Goal: Transaction & Acquisition: Purchase product/service

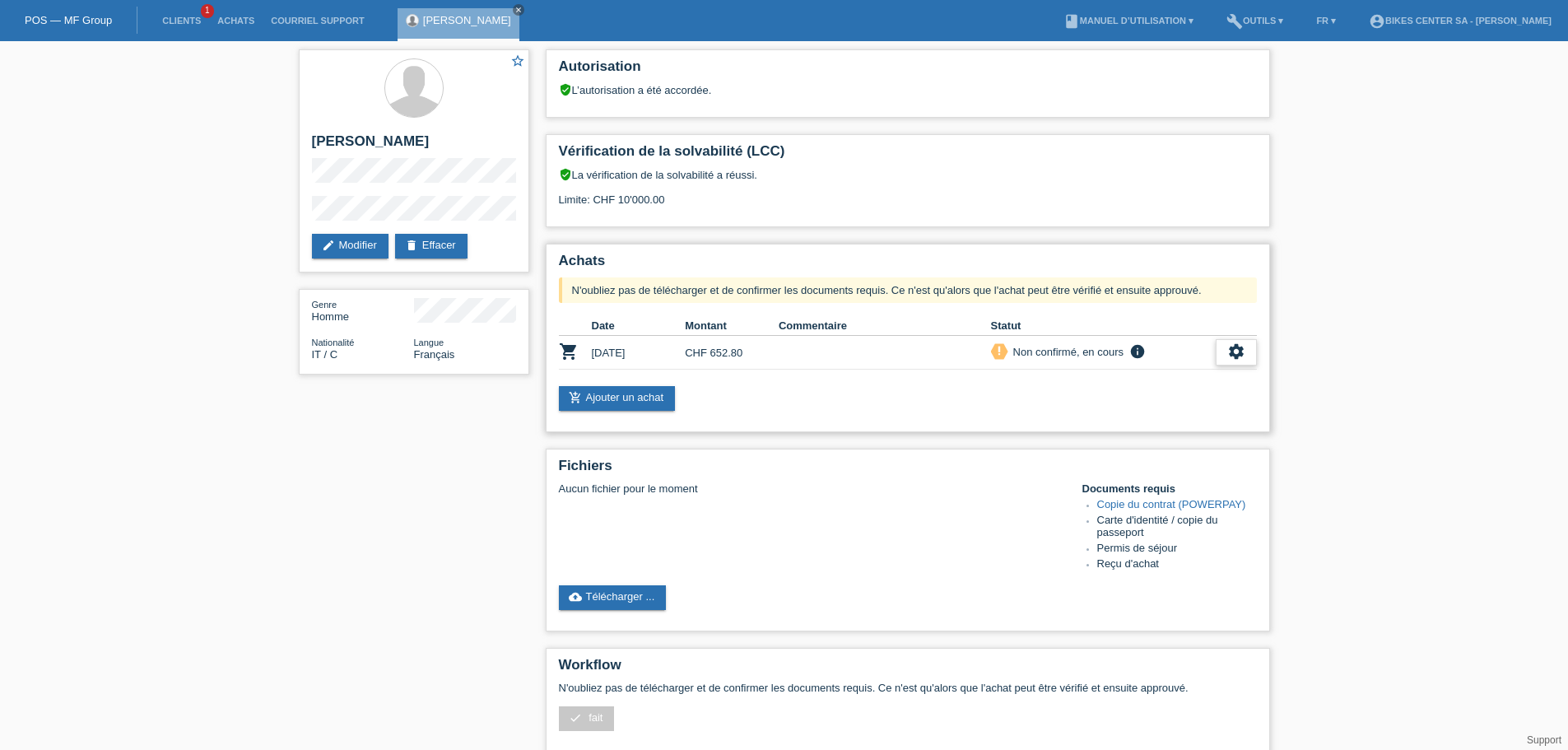
click at [1244, 351] on icon "settings" at bounding box center [1236, 351] width 18 height 18
click at [837, 397] on div "add_shopping_cart Ajouter un achat" at bounding box center [908, 398] width 698 height 25
click at [954, 191] on div "verified_user La vérification de la solvabilité a réussi. Limite: CHF 10'000.00" at bounding box center [908, 193] width 698 height 50
click at [644, 590] on link "cloud_upload Télécharger ..." at bounding box center [613, 597] width 108 height 25
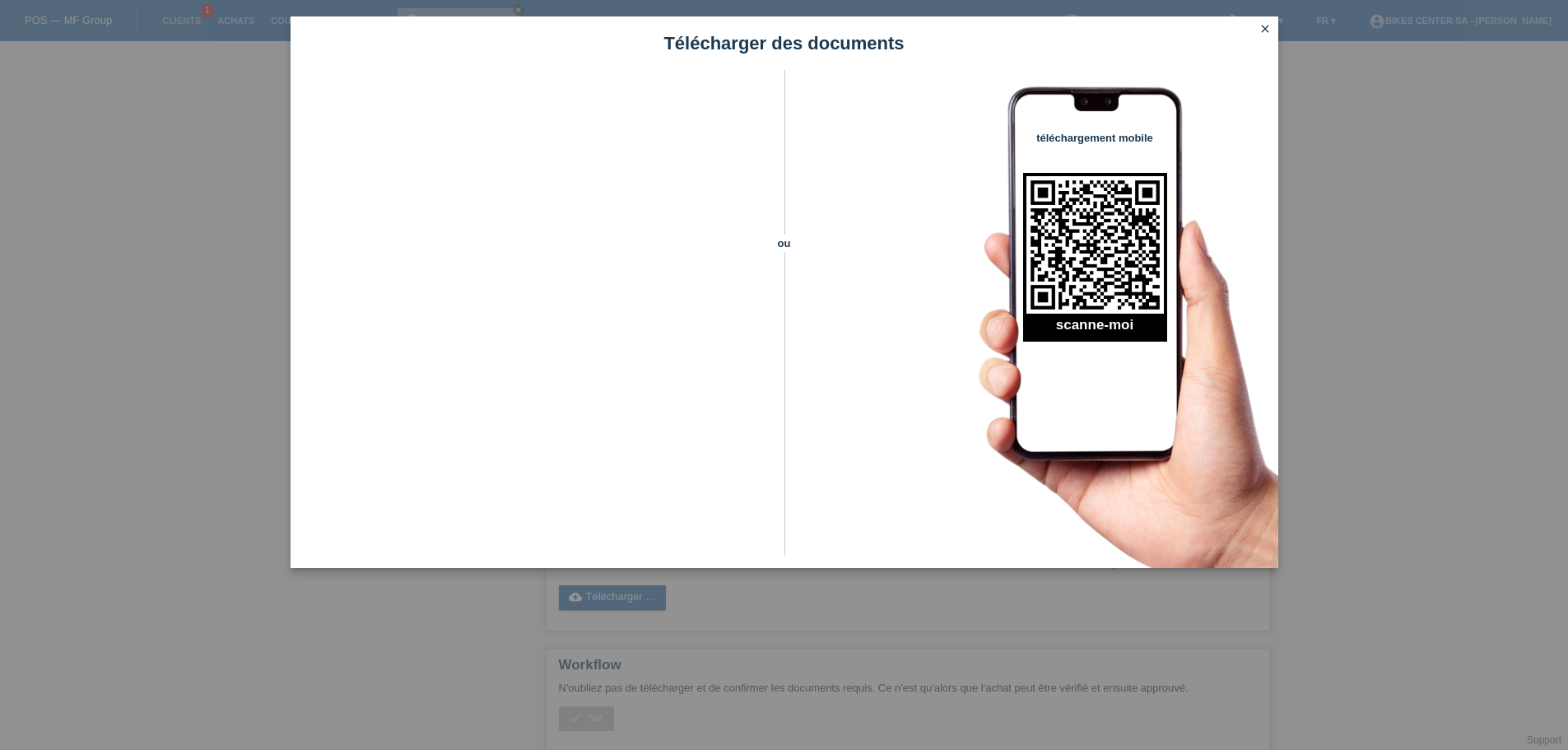
click at [1265, 26] on icon "close" at bounding box center [1266, 29] width 14 height 14
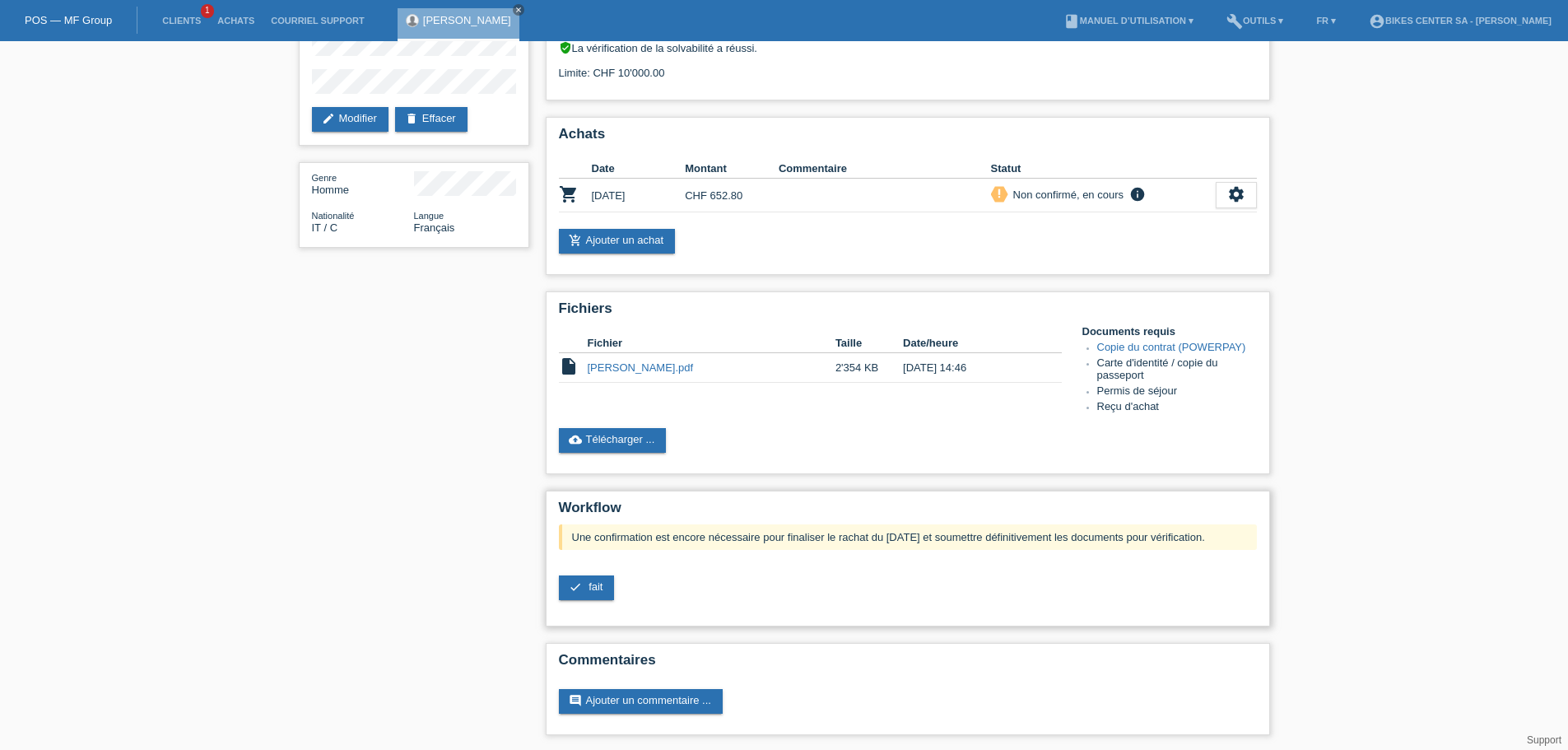
scroll to position [128, 0]
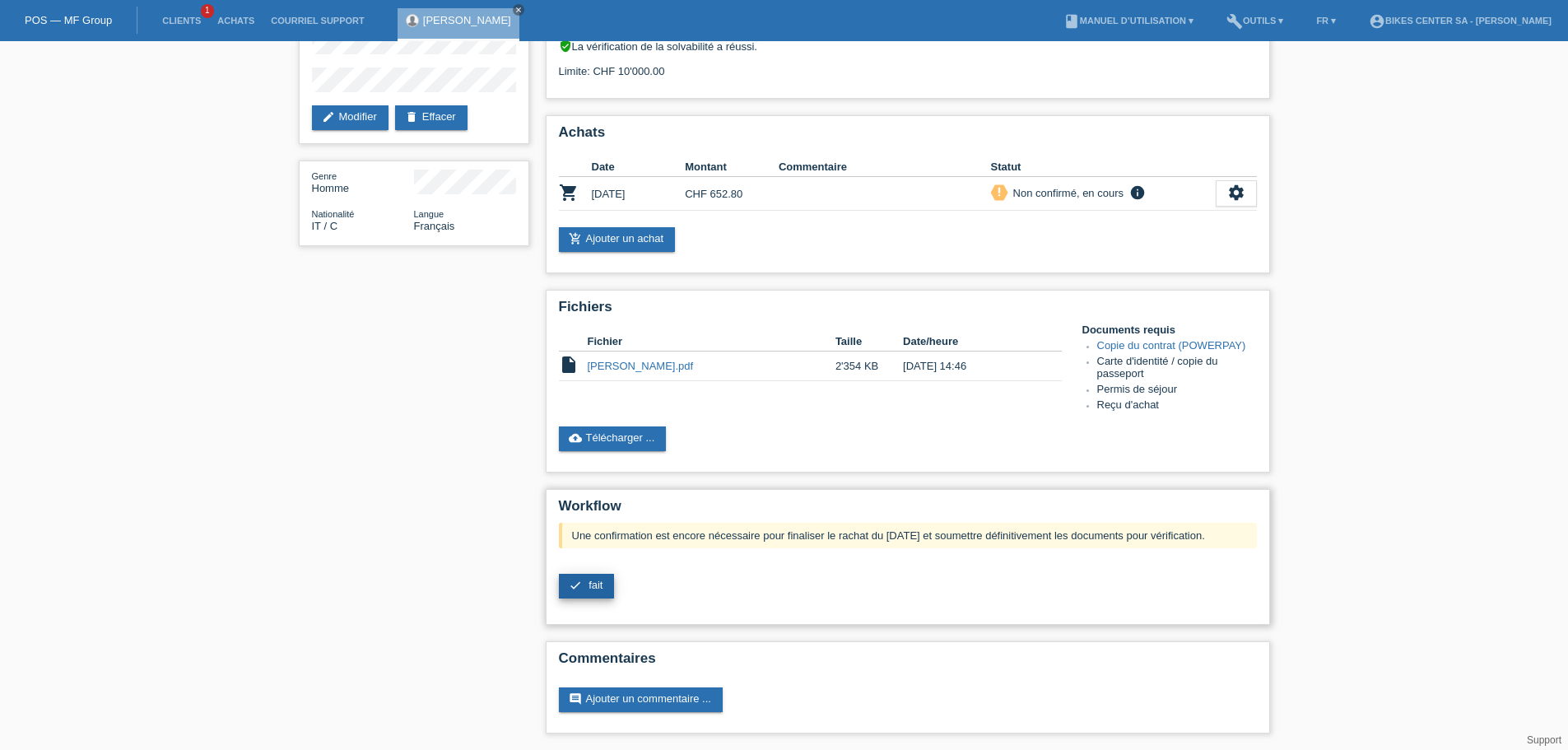
click at [587, 580] on link "check fait" at bounding box center [587, 585] width 56 height 25
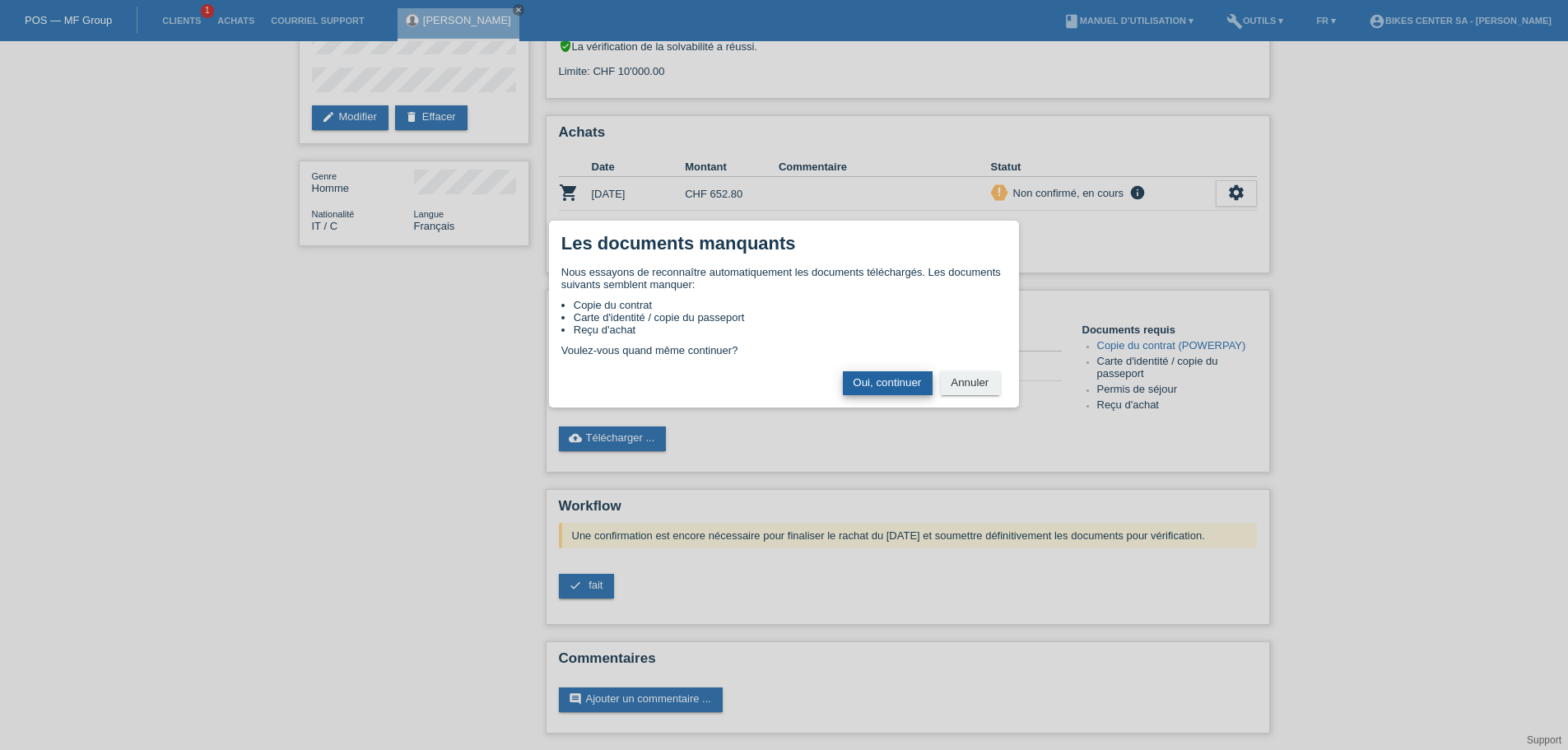
click at [864, 380] on button "Oui, continuer" at bounding box center [888, 383] width 90 height 24
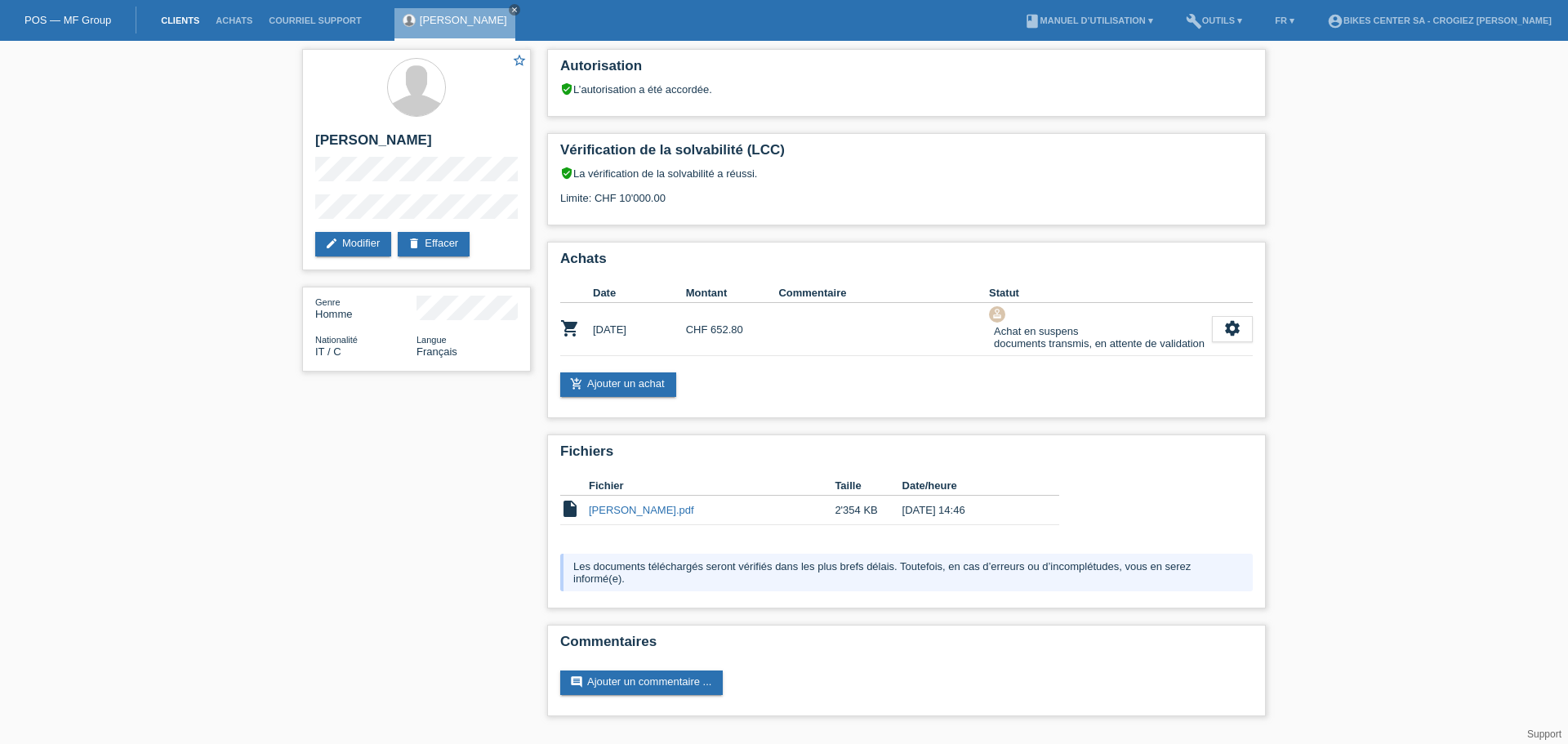
click at [194, 16] on link "Clients" at bounding box center [179, 20] width 55 height 10
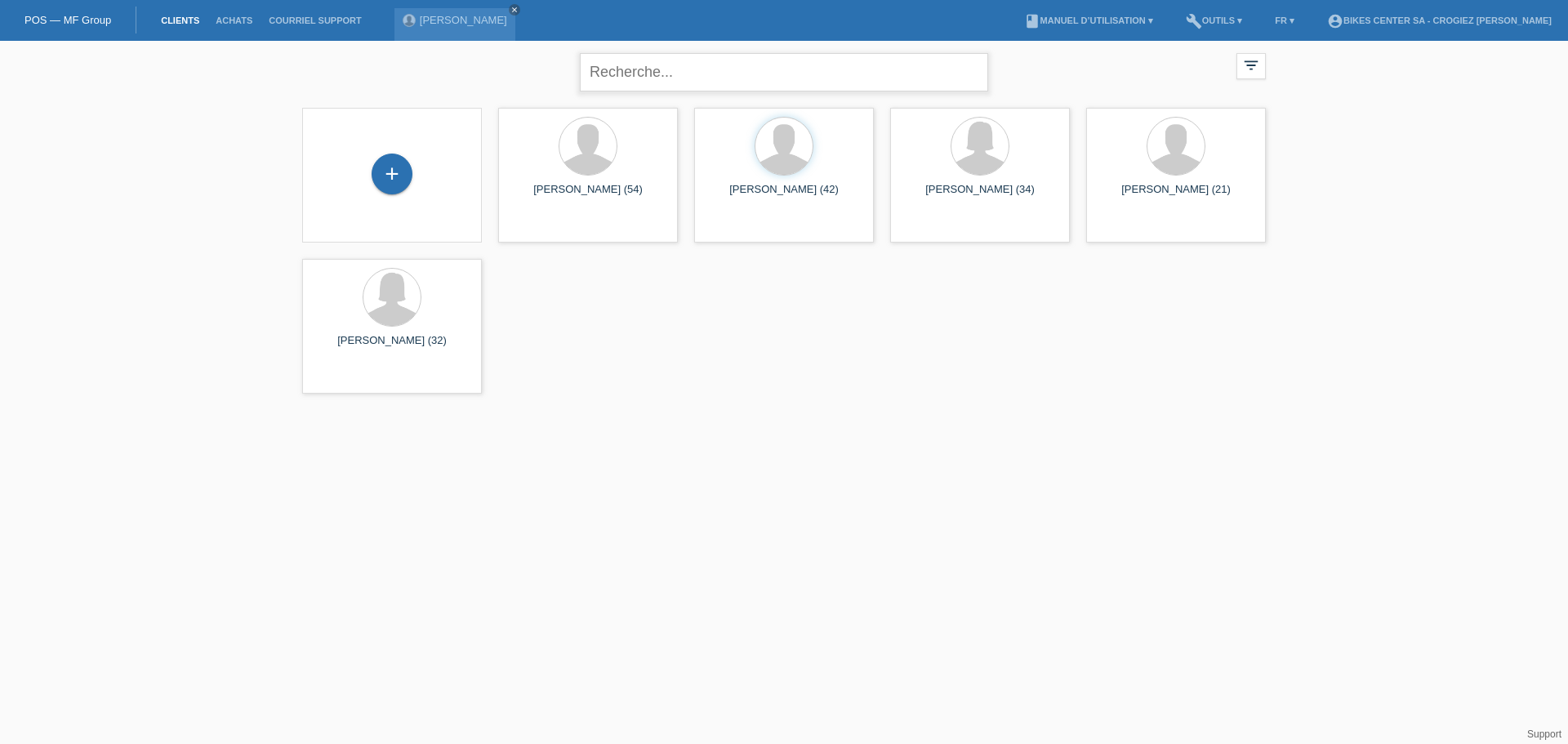
click at [696, 66] on input "text" at bounding box center [784, 72] width 408 height 39
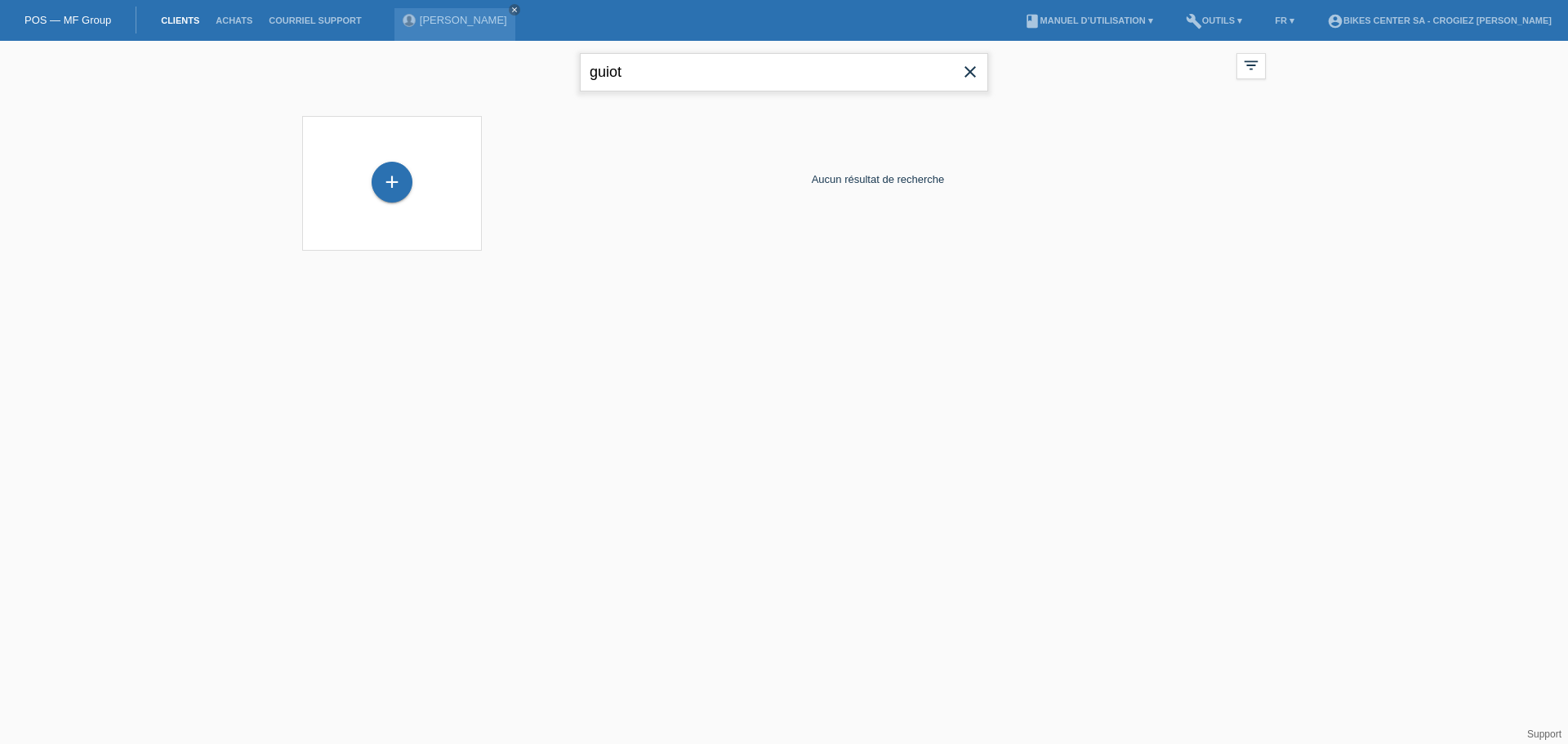
type input "guiot"
click at [388, 189] on div "+" at bounding box center [391, 182] width 41 height 41
click at [704, 66] on input "guiot" at bounding box center [784, 72] width 408 height 39
type input "g"
click at [719, 196] on div "Aucun résultat de recherche" at bounding box center [878, 179] width 776 height 143
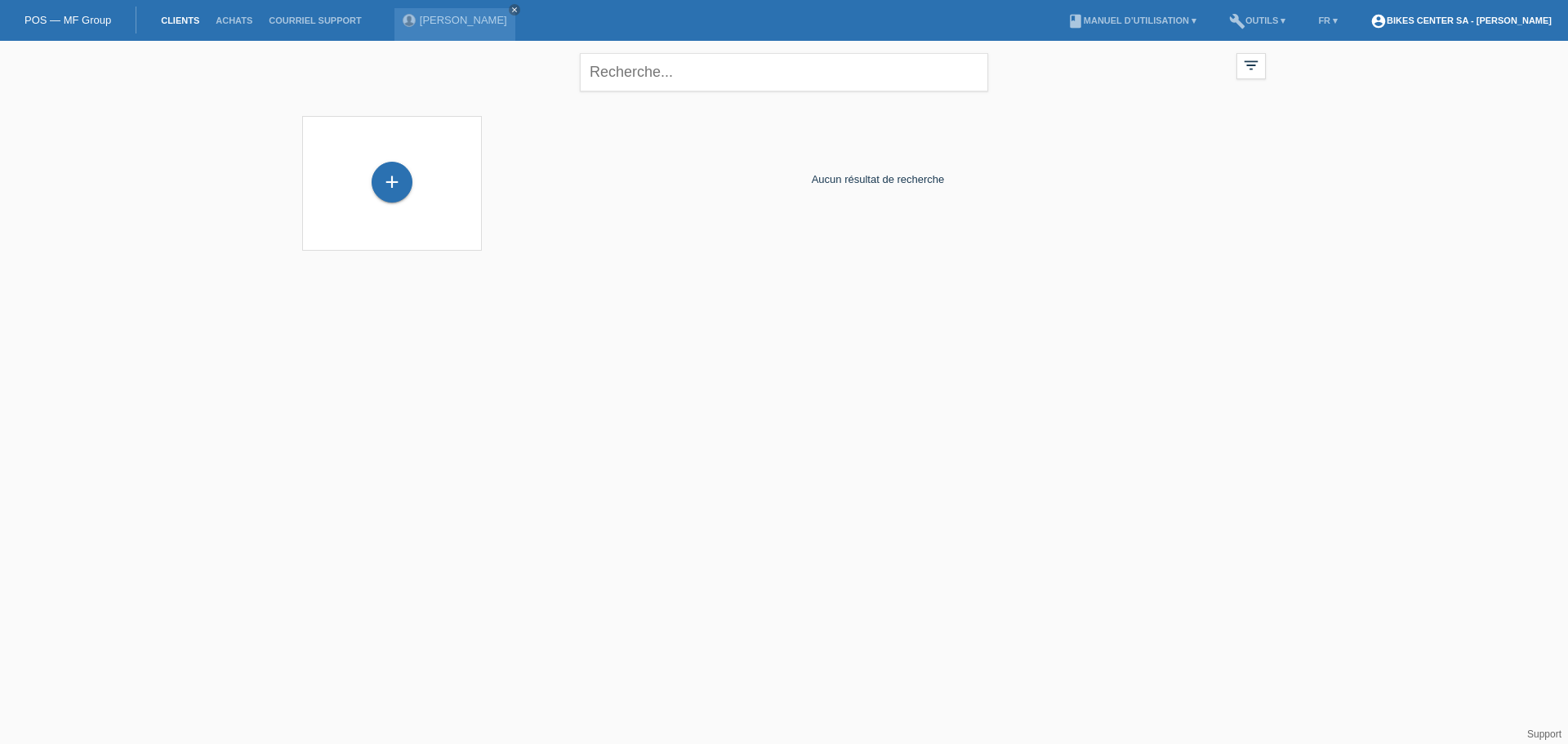
click at [1543, 19] on link "account_circle BIKES CENTER SA - [PERSON_NAME]" at bounding box center [1460, 20] width 198 height 10
click at [1366, 106] on link "Déconnexion" at bounding box center [1376, 112] width 62 height 13
